Goal: Navigation & Orientation: Find specific page/section

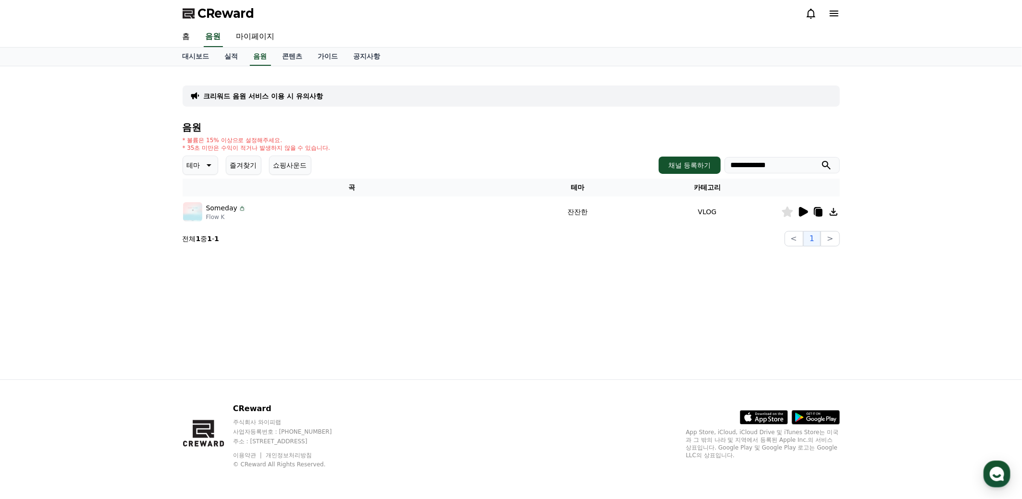
click at [208, 164] on icon at bounding box center [208, 166] width 12 height 12
click at [204, 227] on button "분위기있는" at bounding box center [204, 225] width 41 height 21
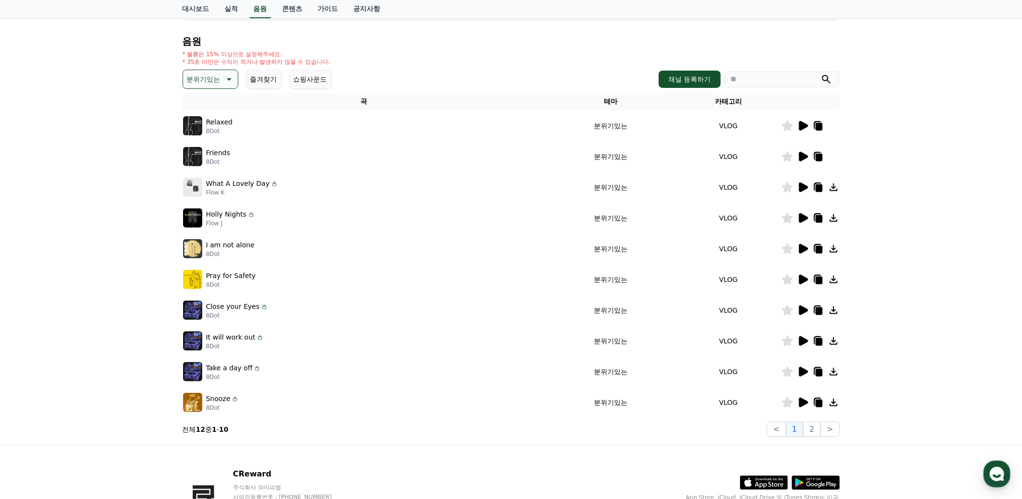
scroll to position [96, 0]
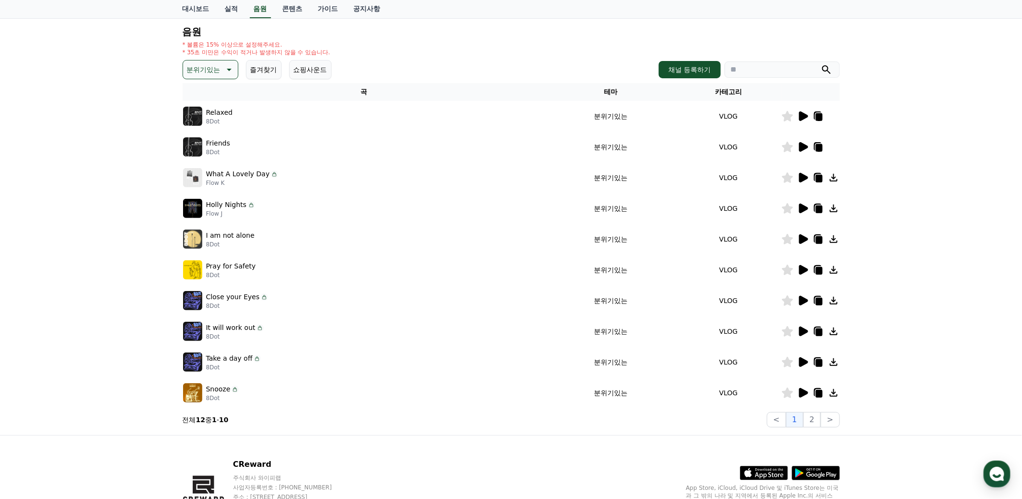
click at [803, 206] on icon at bounding box center [803, 209] width 9 height 10
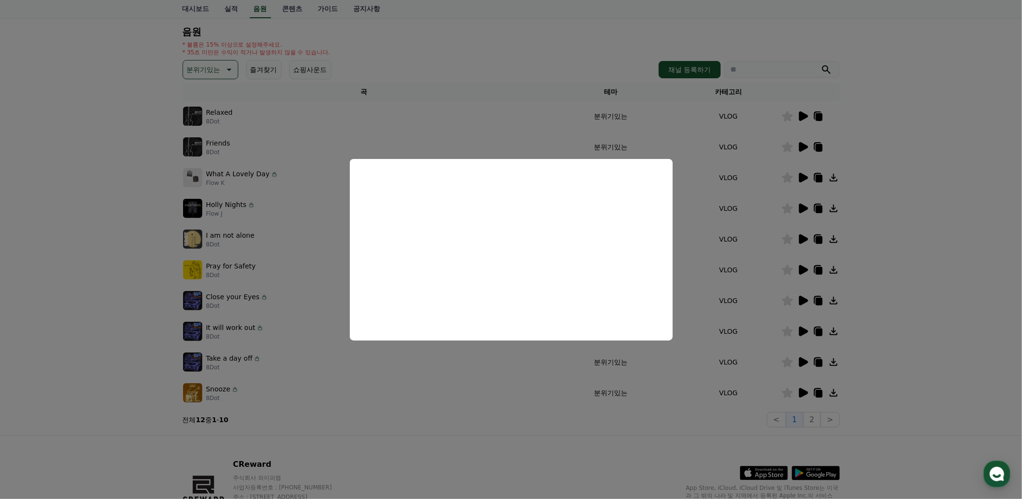
click at [920, 239] on button "close modal" at bounding box center [511, 249] width 1022 height 499
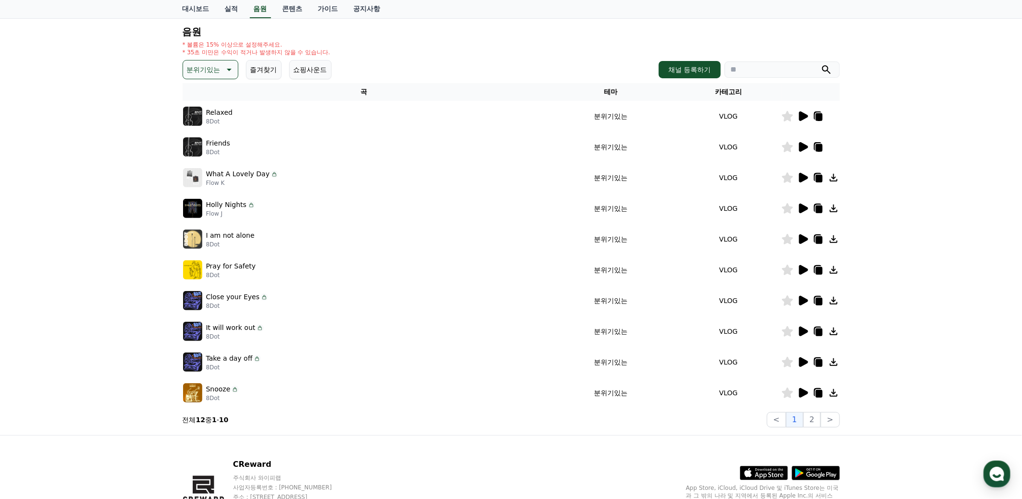
click at [805, 240] on icon at bounding box center [803, 240] width 9 height 10
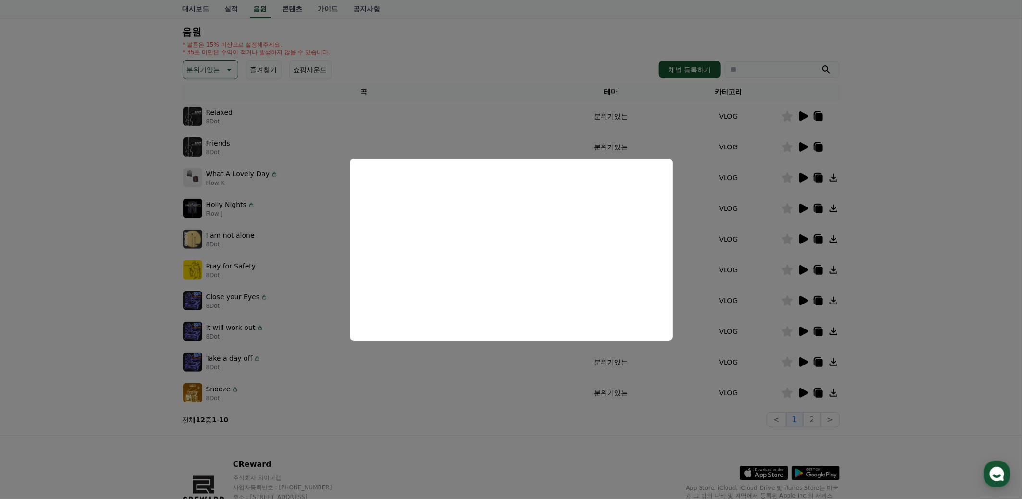
click at [907, 289] on button "close modal" at bounding box center [511, 249] width 1022 height 499
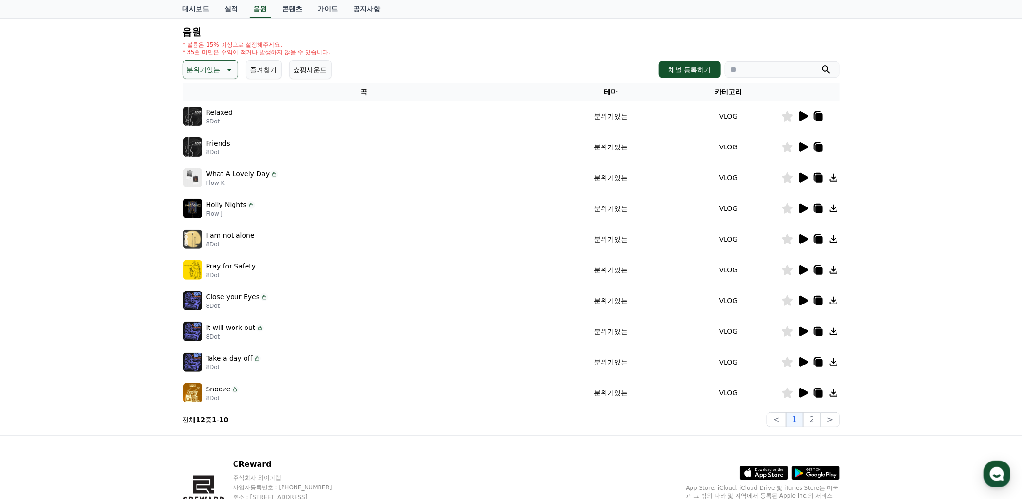
click at [805, 300] on icon at bounding box center [803, 301] width 9 height 10
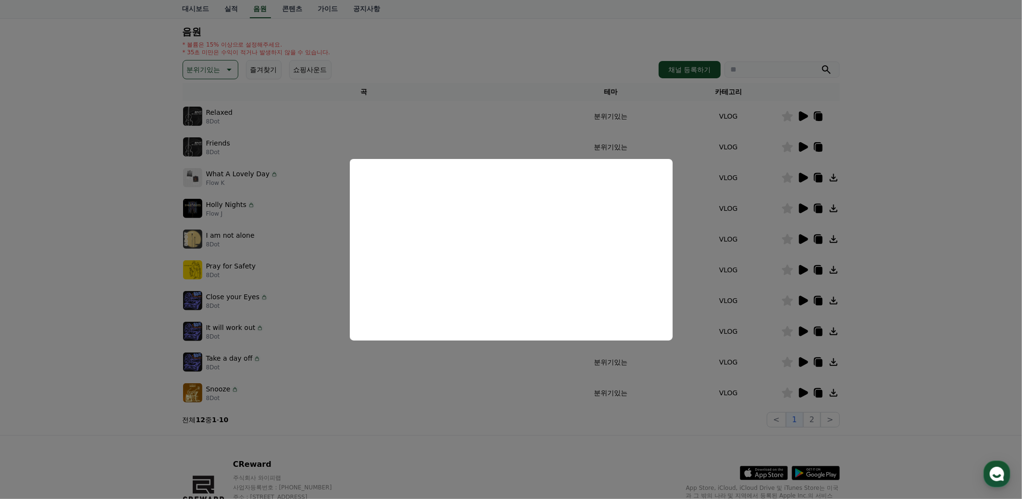
click at [802, 391] on button "close modal" at bounding box center [511, 249] width 1022 height 499
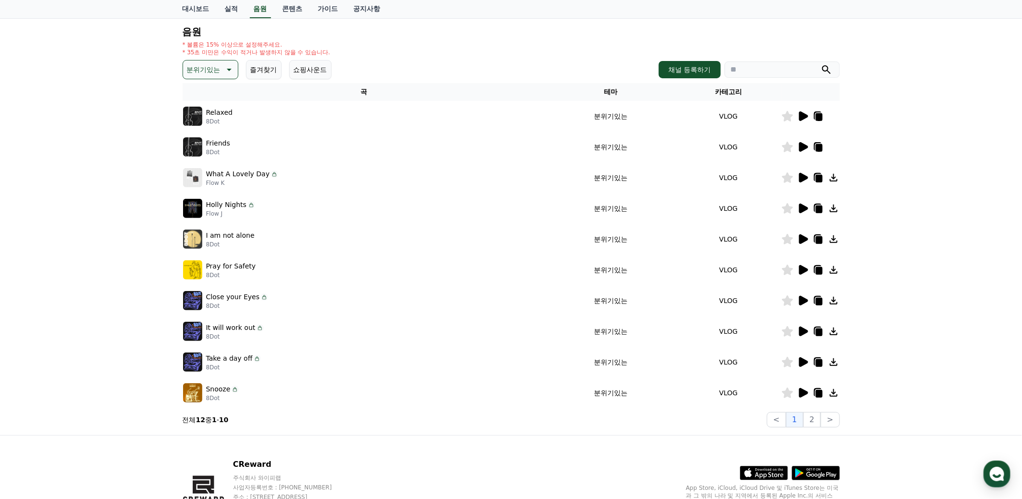
click at [802, 392] on icon at bounding box center [803, 393] width 9 height 10
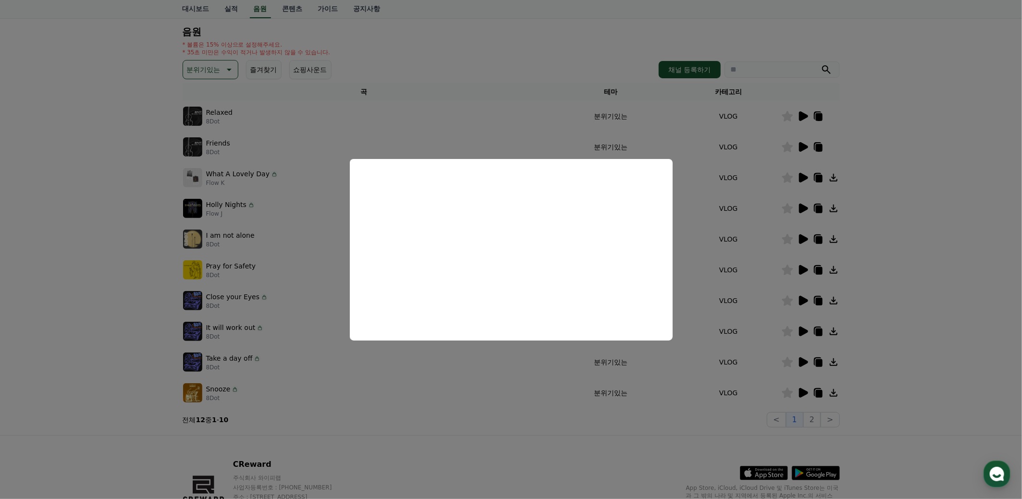
click at [918, 326] on button "close modal" at bounding box center [511, 249] width 1022 height 499
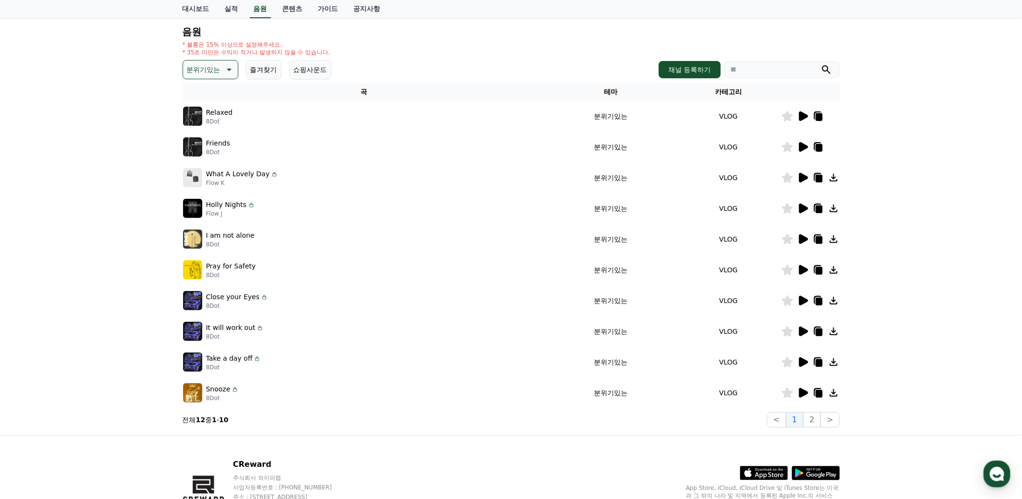
click at [807, 272] on icon at bounding box center [803, 270] width 12 height 12
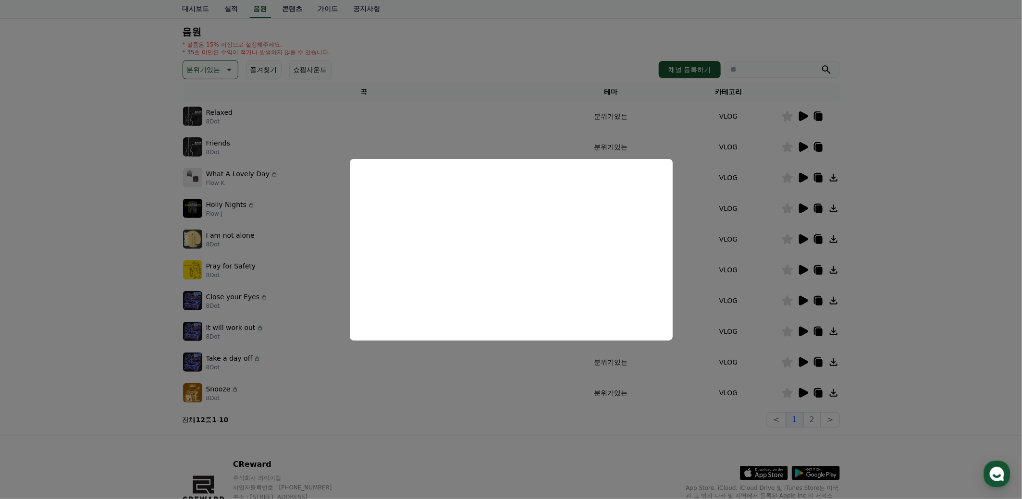
click at [897, 336] on button "close modal" at bounding box center [511, 249] width 1022 height 499
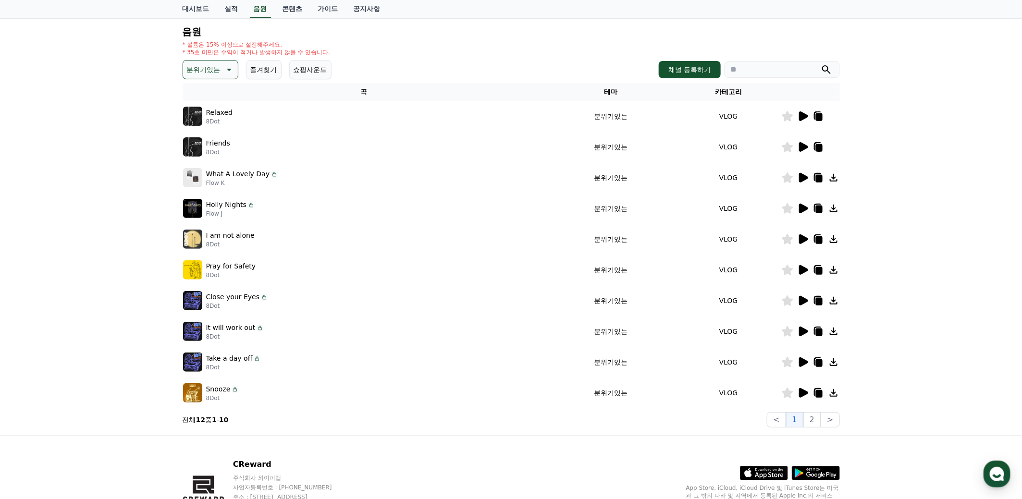
click at [802, 147] on icon at bounding box center [803, 147] width 9 height 10
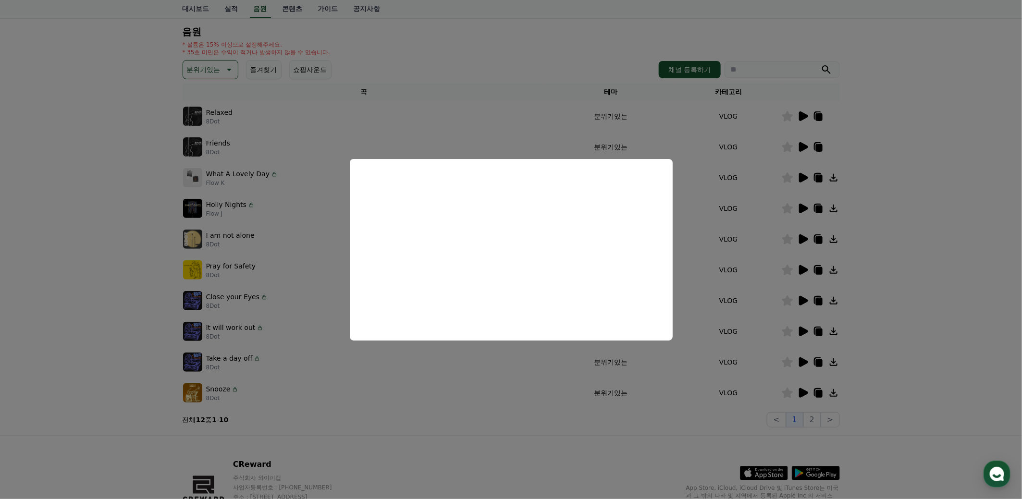
click at [59, 298] on button "close modal" at bounding box center [511, 249] width 1022 height 499
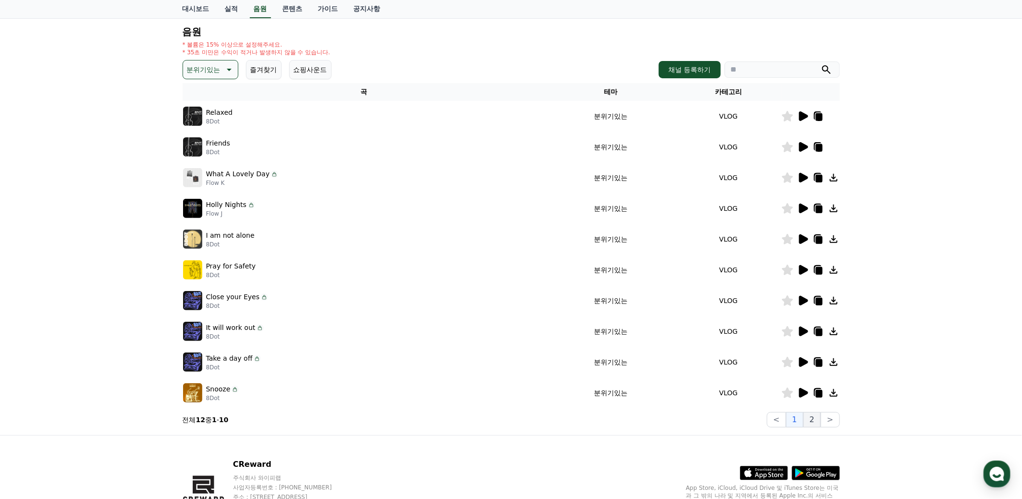
click at [818, 417] on button "2" at bounding box center [812, 419] width 17 height 15
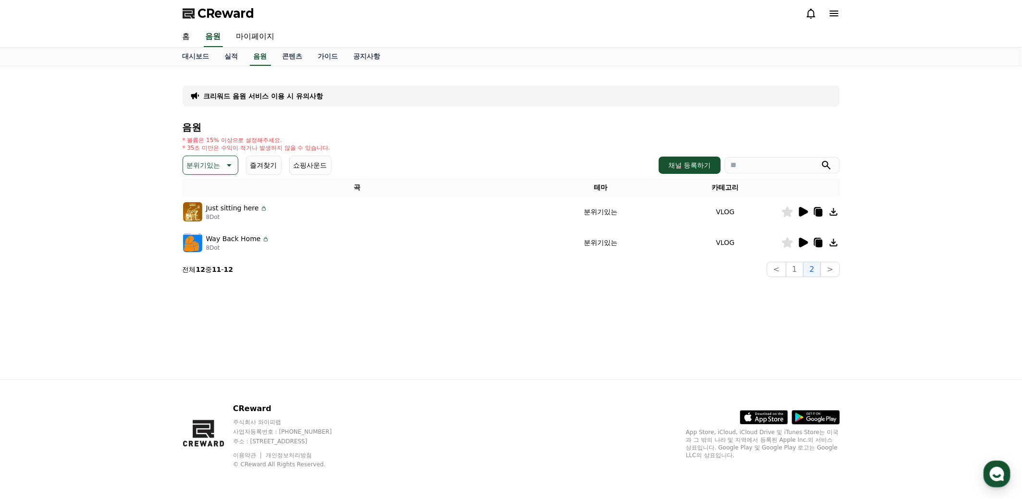
click at [802, 215] on icon at bounding box center [803, 212] width 9 height 10
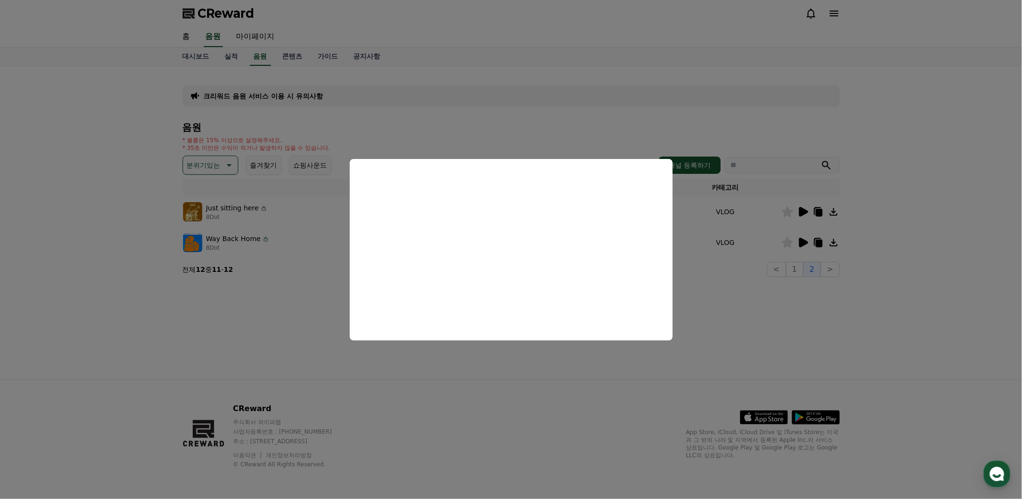
click at [882, 314] on button "close modal" at bounding box center [511, 249] width 1022 height 499
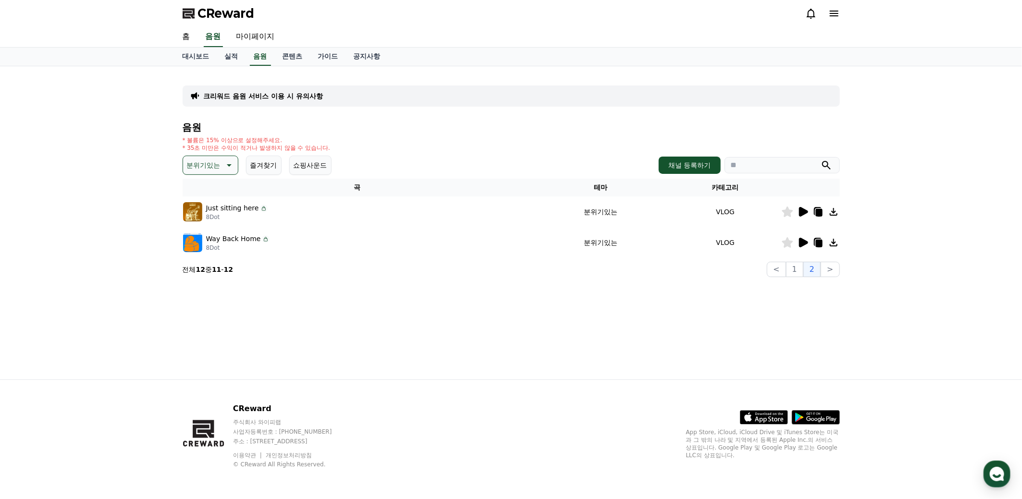
click at [817, 209] on icon at bounding box center [819, 213] width 7 height 8
click at [752, 165] on input "search" at bounding box center [782, 165] width 115 height 16
paste input "**********"
type input "**********"
click at [200, 60] on link "대시보드" at bounding box center [196, 57] width 42 height 18
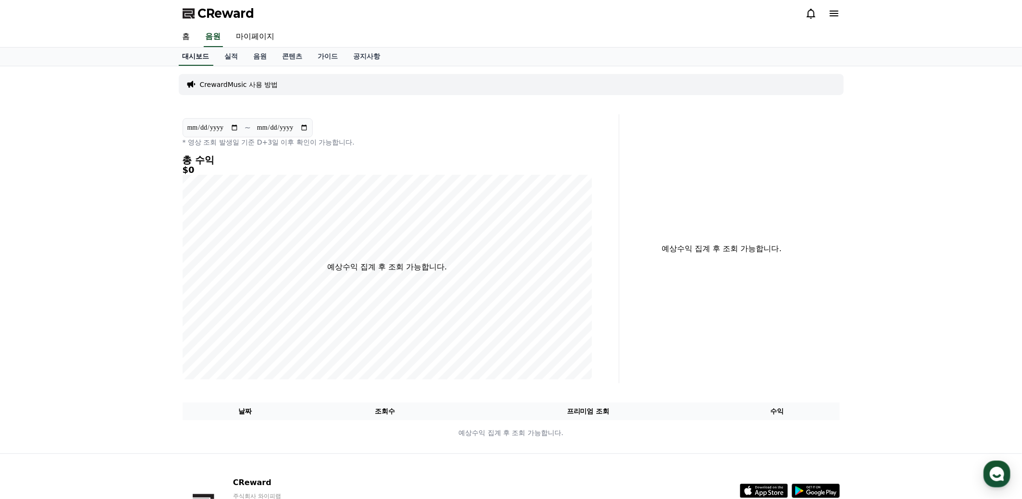
click at [181, 36] on link "홈" at bounding box center [186, 37] width 23 height 20
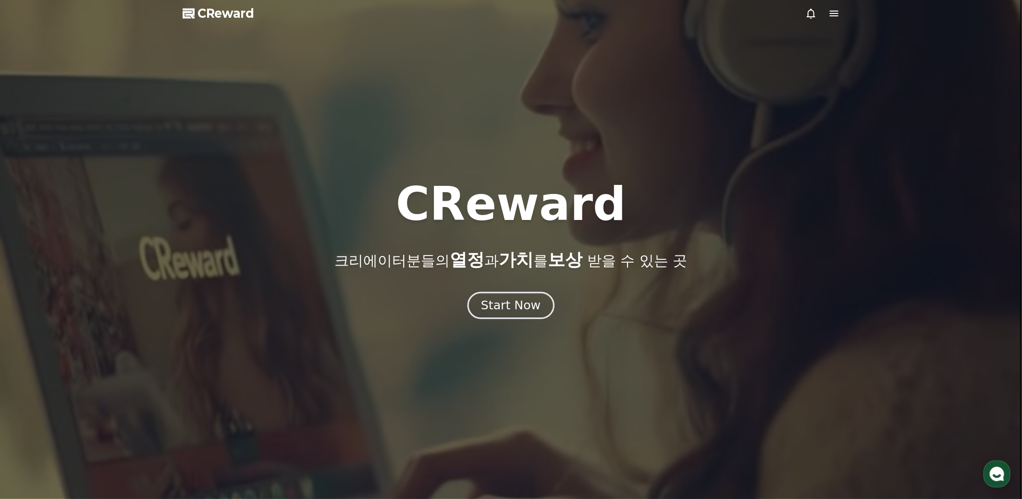
click at [506, 312] on div "Start Now" at bounding box center [511, 306] width 60 height 16
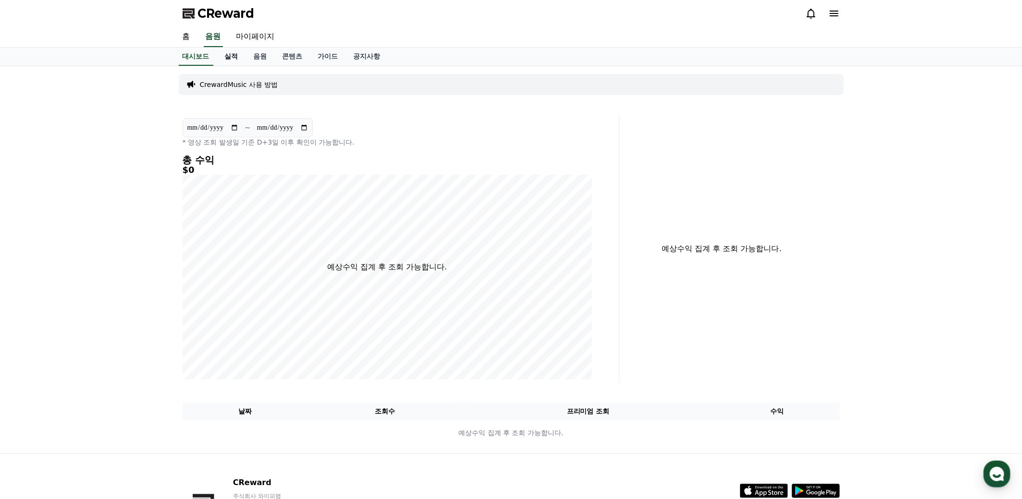
click at [231, 55] on link "실적" at bounding box center [231, 57] width 29 height 18
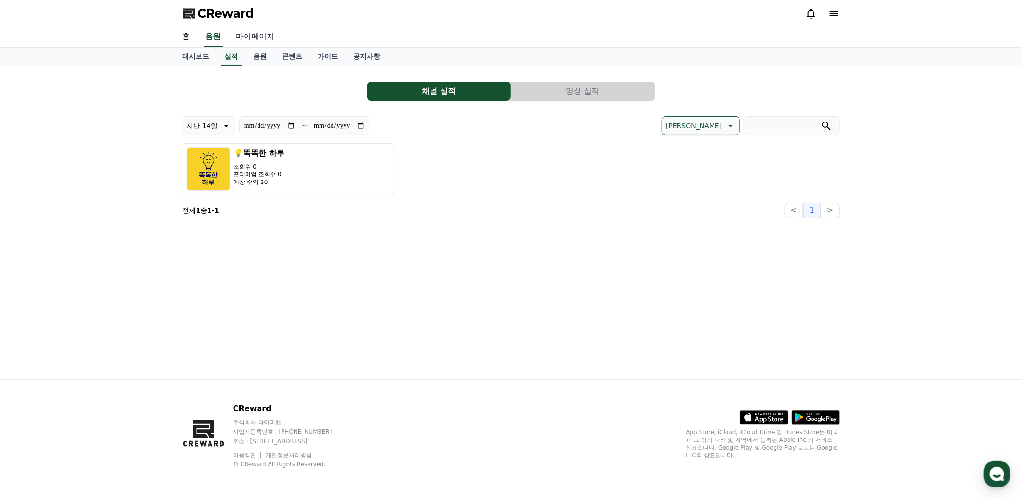
click at [252, 37] on link "마이페이지" at bounding box center [256, 37] width 54 height 20
select select "**********"
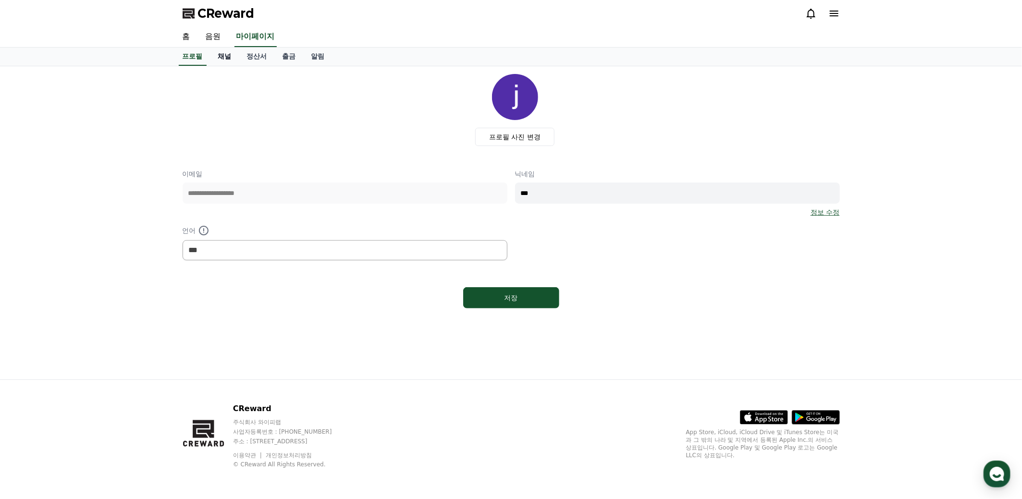
click at [226, 57] on link "채널" at bounding box center [225, 57] width 29 height 18
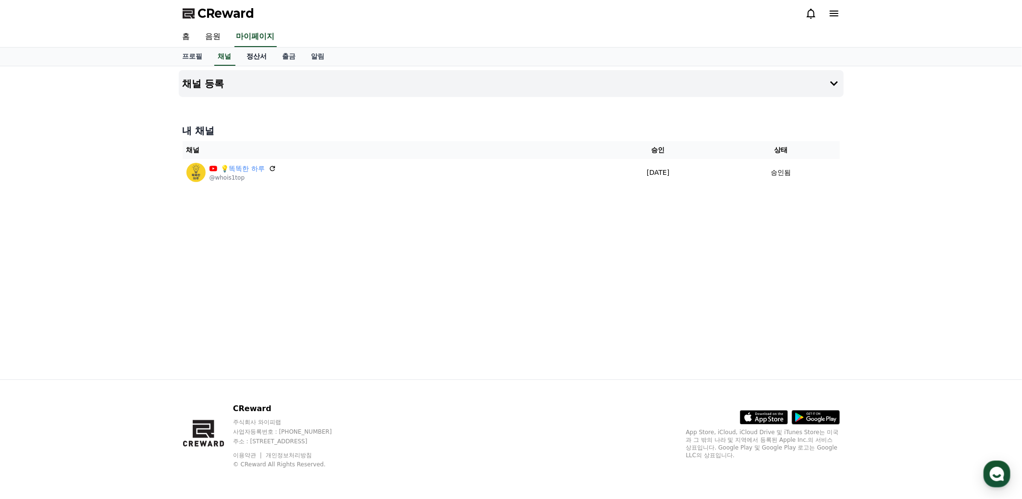
click at [264, 62] on link "정산서" at bounding box center [257, 57] width 36 height 18
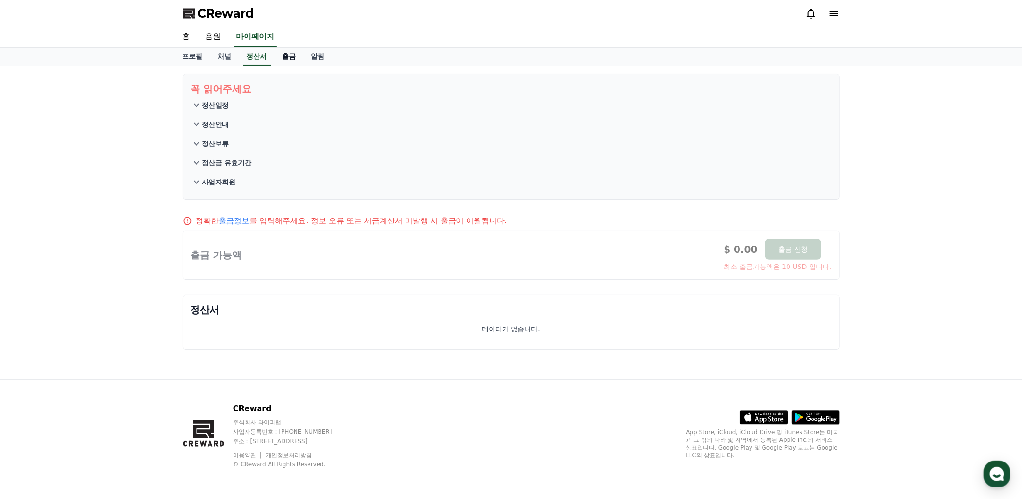
click at [284, 58] on link "출금" at bounding box center [289, 57] width 29 height 18
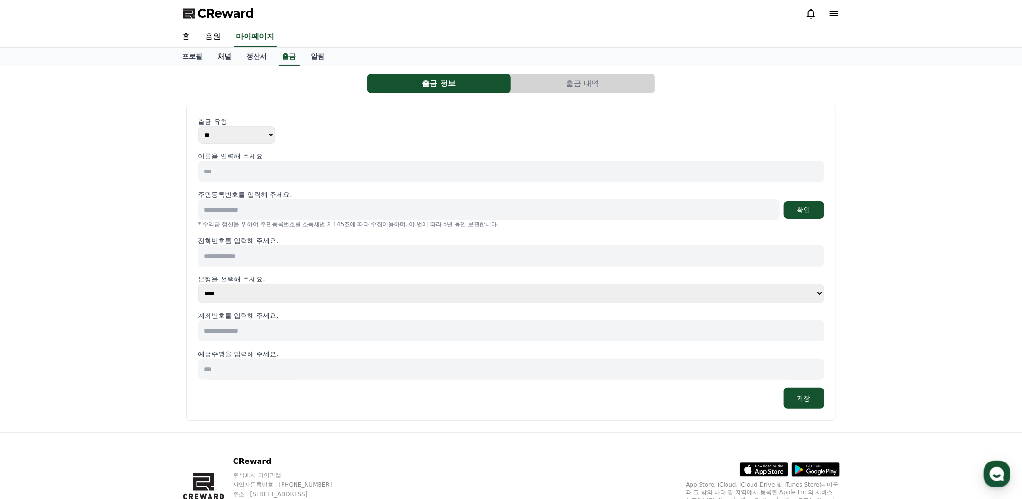
click at [219, 57] on link "채널" at bounding box center [225, 57] width 29 height 18
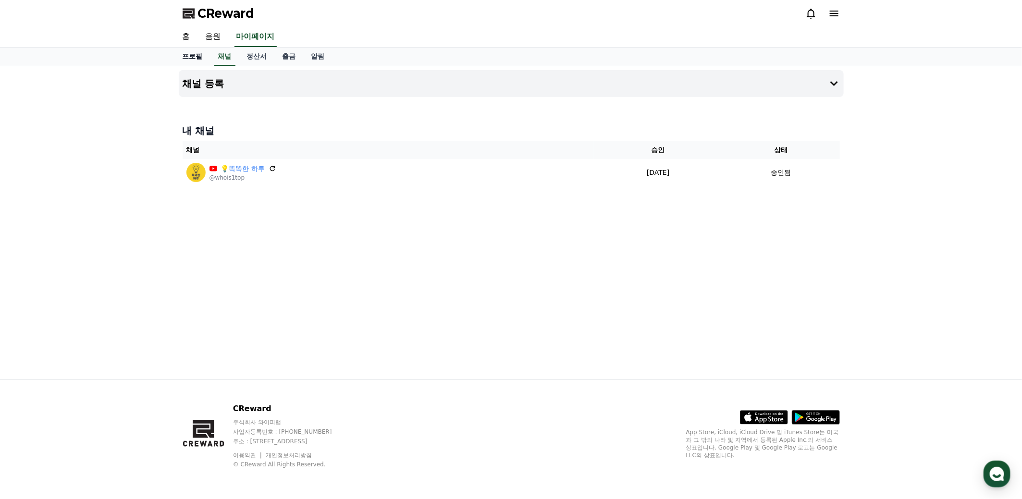
click at [187, 55] on link "프로필" at bounding box center [193, 57] width 36 height 18
select select "**********"
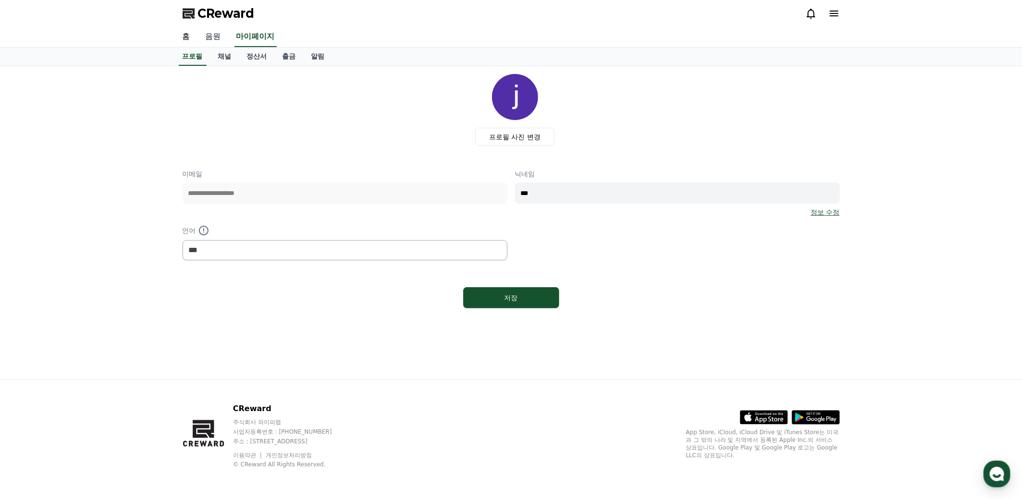
click at [214, 39] on link "음원" at bounding box center [213, 37] width 31 height 20
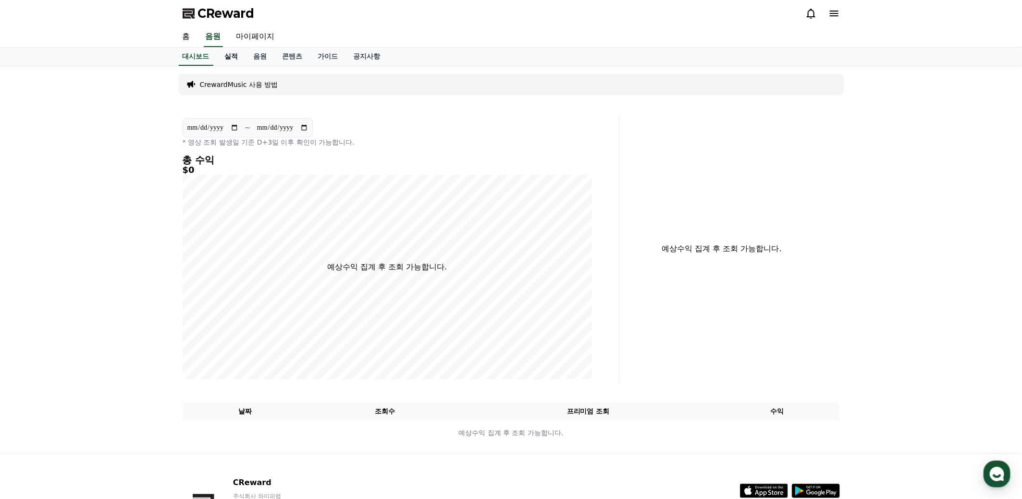
click at [232, 60] on link "실적" at bounding box center [231, 57] width 29 height 18
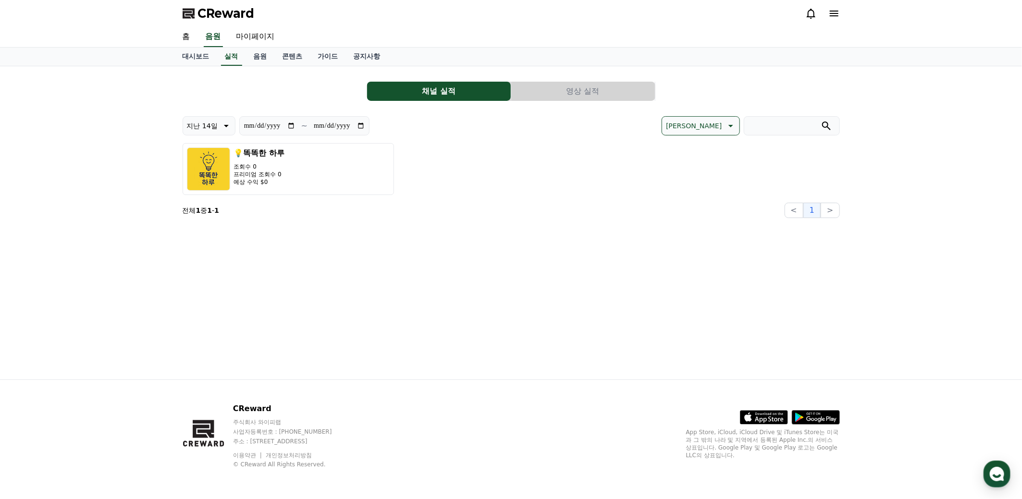
click at [590, 94] on button "영상 실적" at bounding box center [583, 91] width 144 height 19
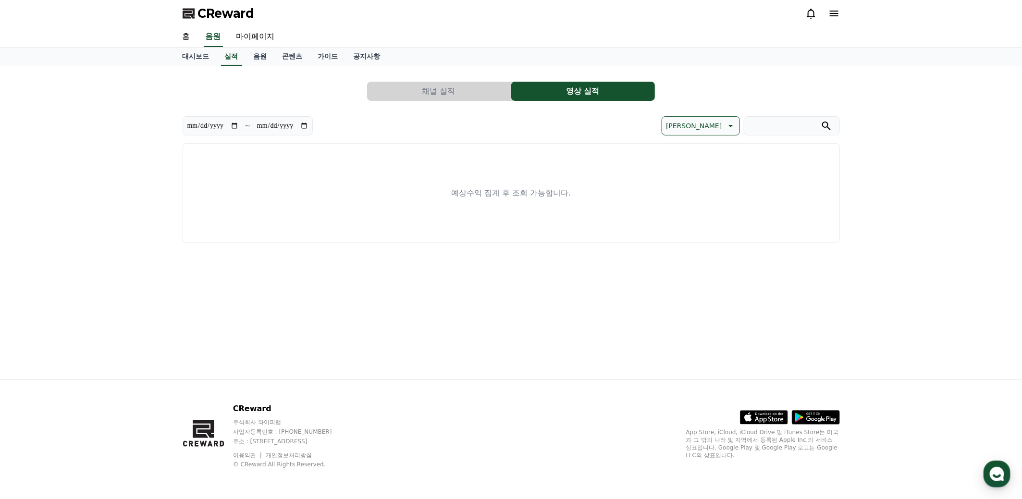
click at [437, 91] on button "채널 실적" at bounding box center [439, 91] width 144 height 19
